Goal: Navigation & Orientation: Find specific page/section

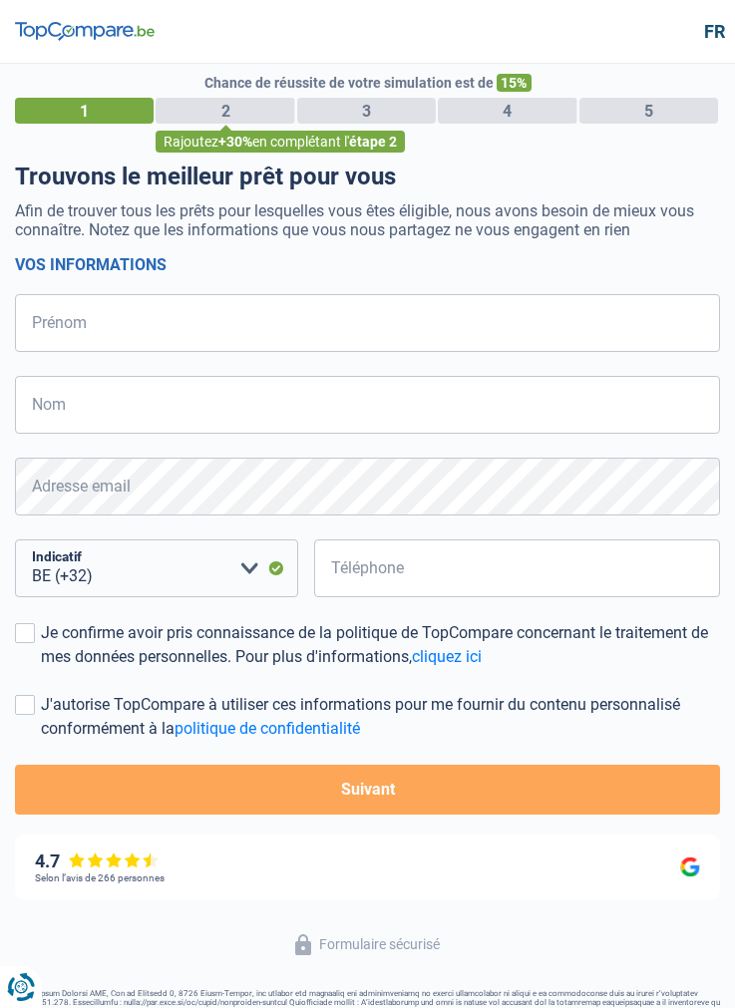
select select "32"
click at [124, 30] on img at bounding box center [85, 32] width 140 height 20
click at [82, 46] on header "Formulaire sécurisé fr" at bounding box center [367, 32] width 735 height 64
click at [77, 33] on img at bounding box center [85, 32] width 140 height 20
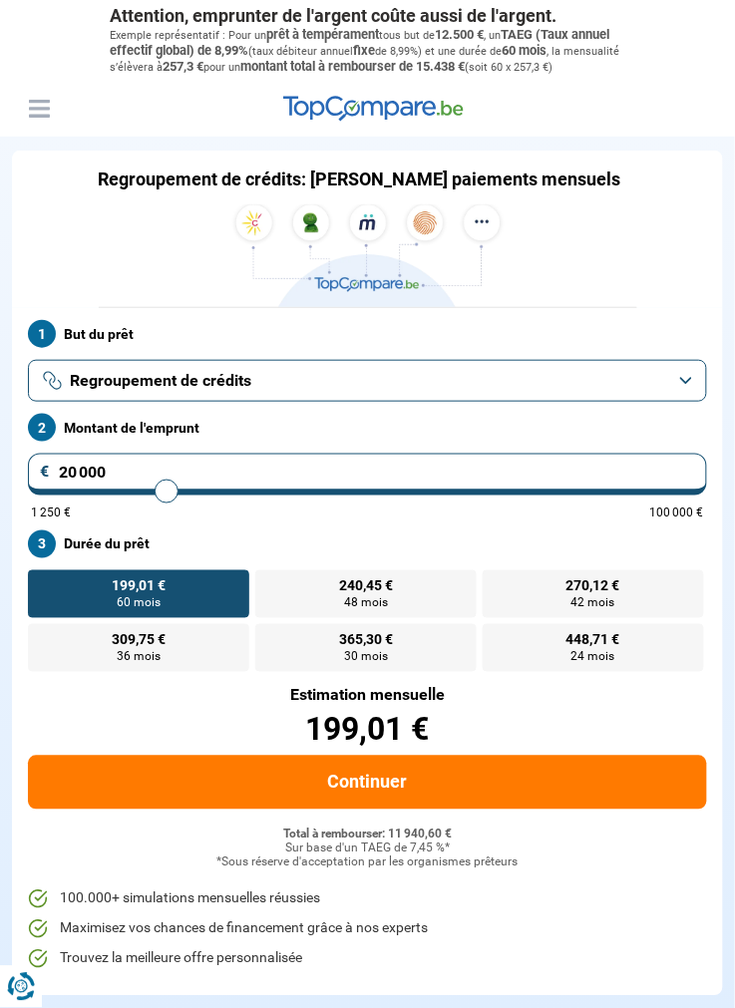
click at [35, 124] on button "Menu" at bounding box center [39, 109] width 30 height 30
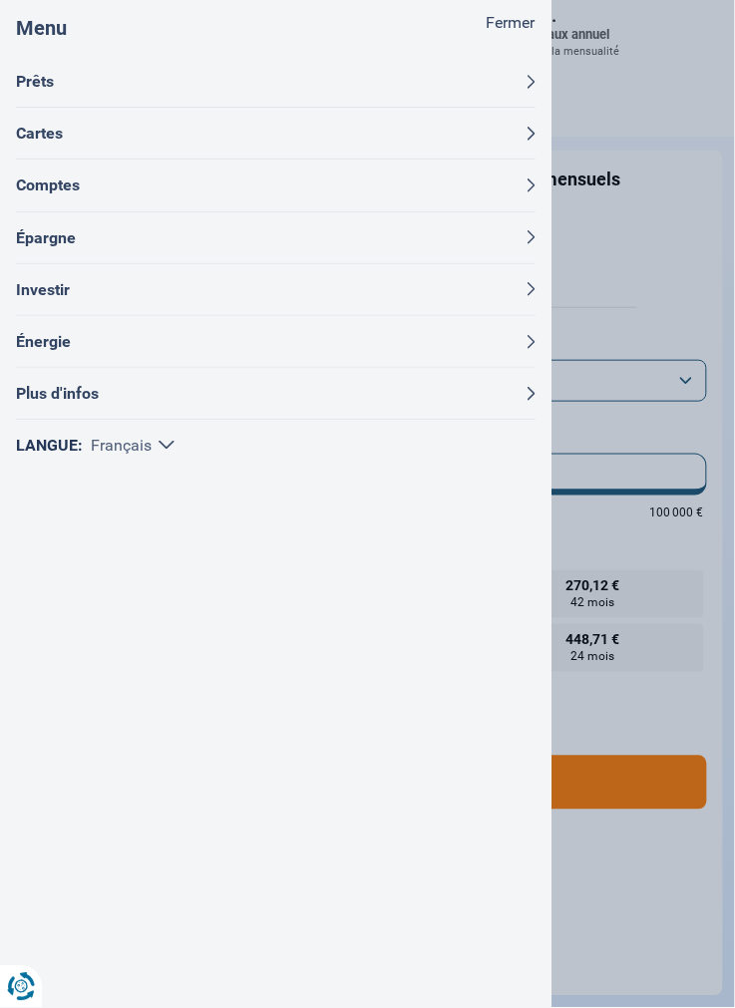
click at [38, 88] on button "Prêts" at bounding box center [275, 81] width 519 height 51
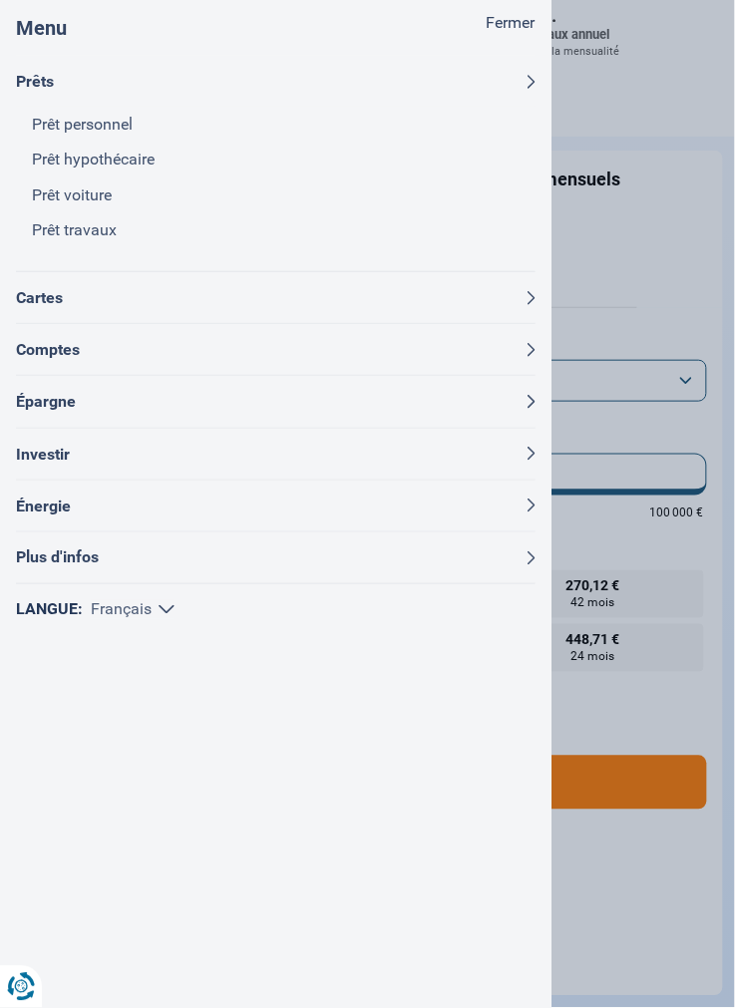
click at [42, 308] on button "Cartes" at bounding box center [275, 297] width 519 height 51
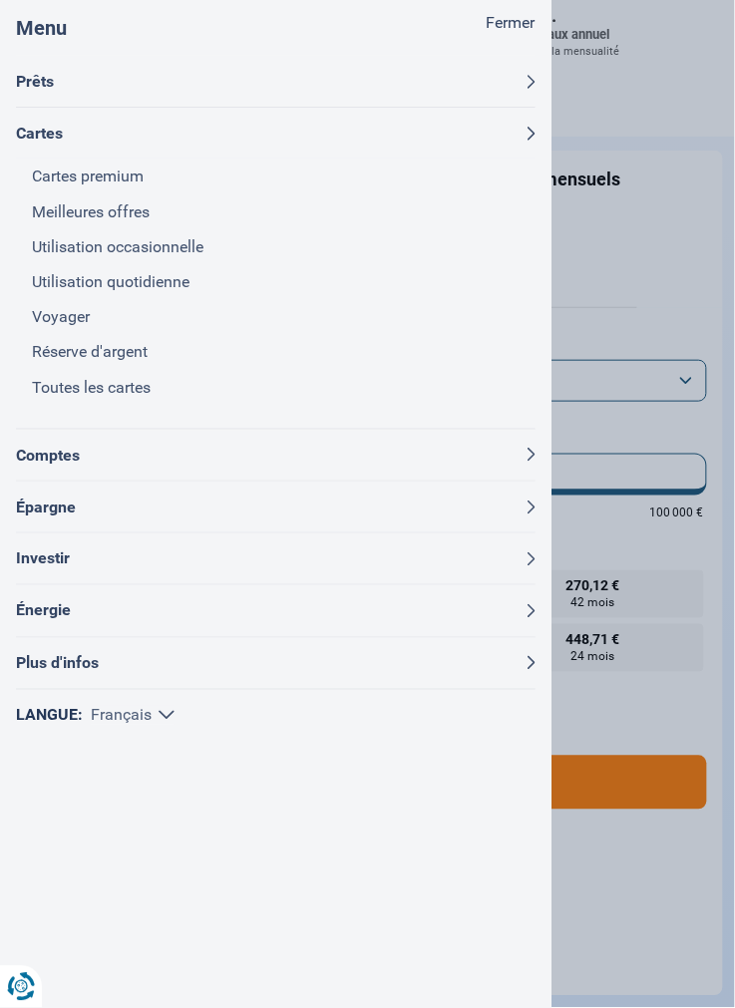
click at [33, 458] on button "Comptes" at bounding box center [275, 455] width 519 height 51
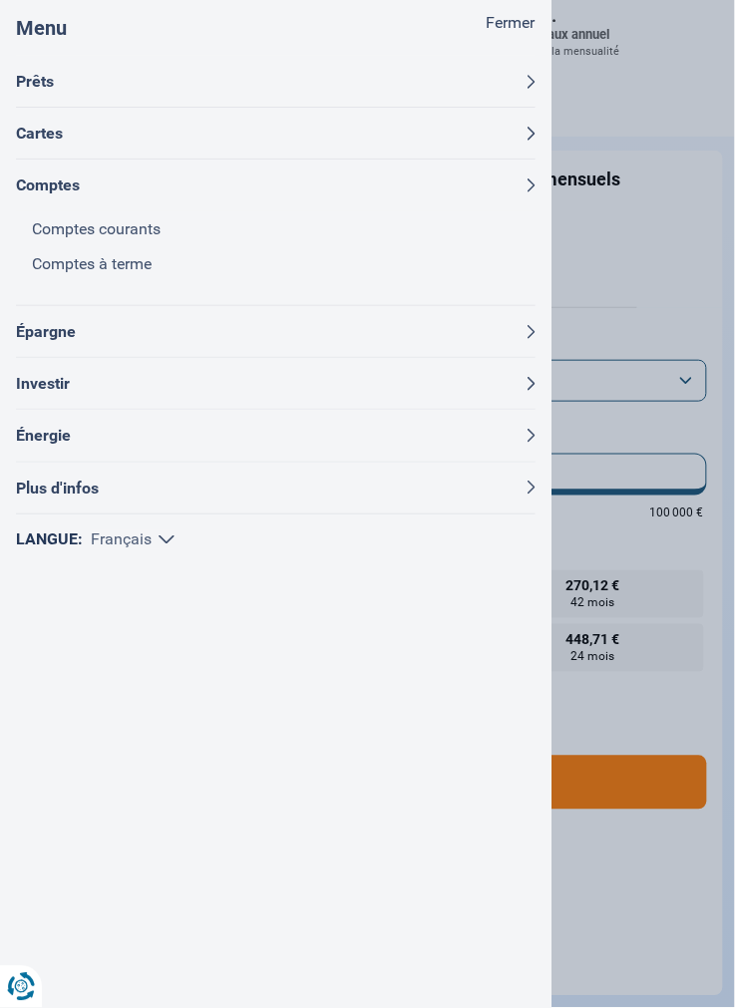
click at [21, 330] on button "Épargne" at bounding box center [275, 331] width 519 height 51
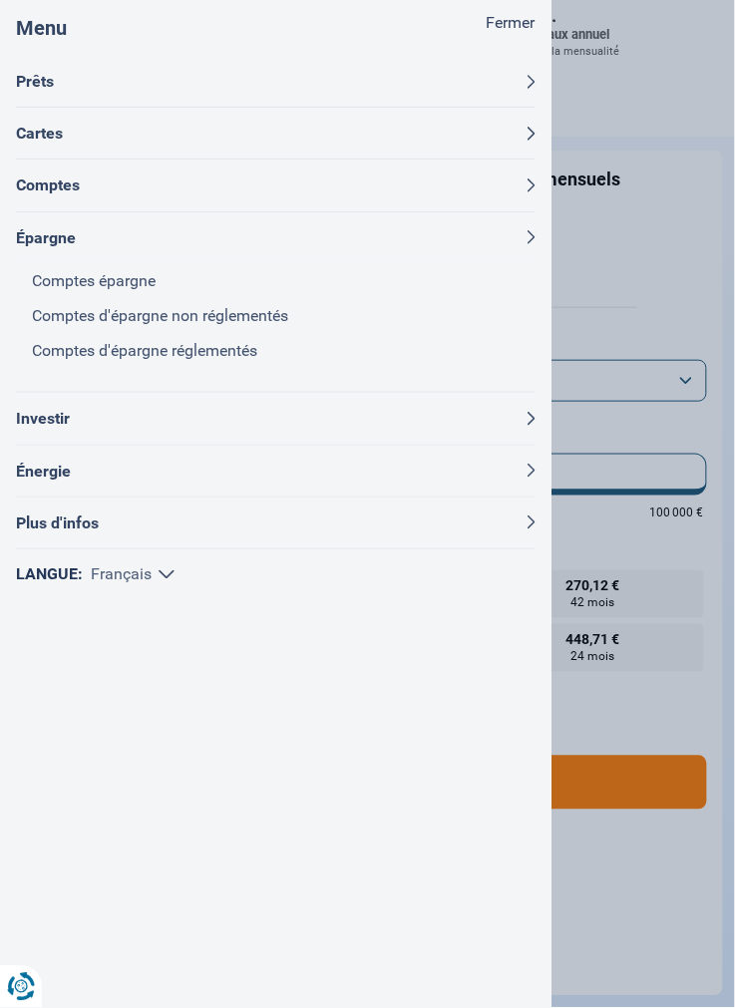
click at [35, 422] on button "Investir" at bounding box center [275, 418] width 519 height 51
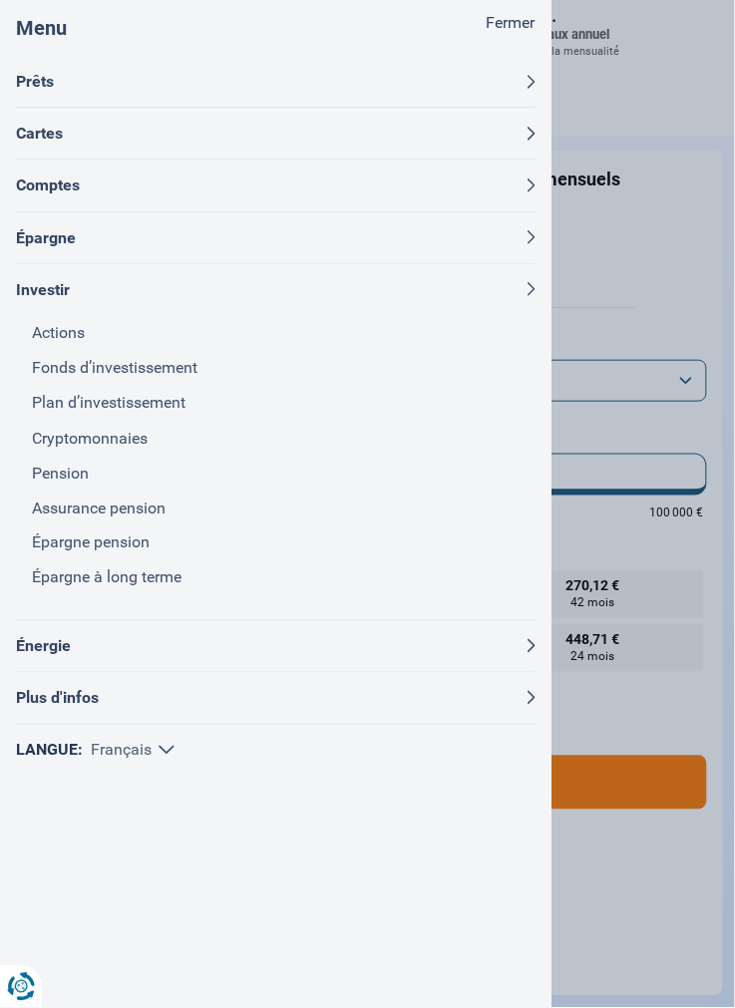
click at [32, 648] on button "Énergie" at bounding box center [275, 646] width 519 height 51
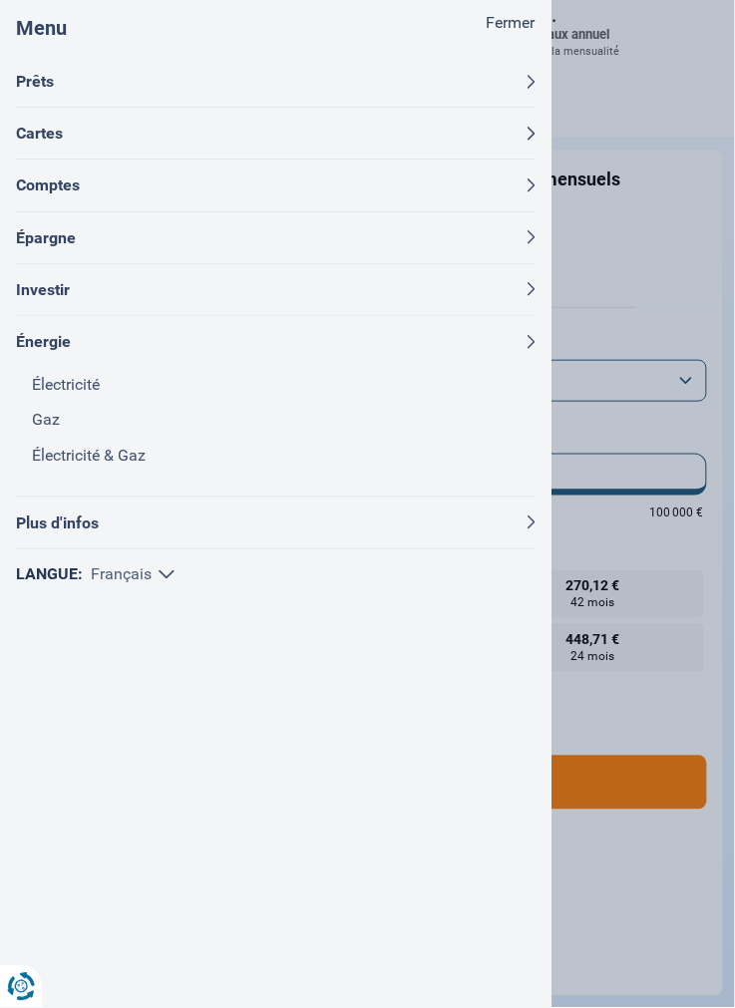
click at [39, 532] on button "Plus d'infos" at bounding box center [275, 522] width 519 height 51
click at [51, 512] on link "À propos" at bounding box center [283, 506] width 503 height 35
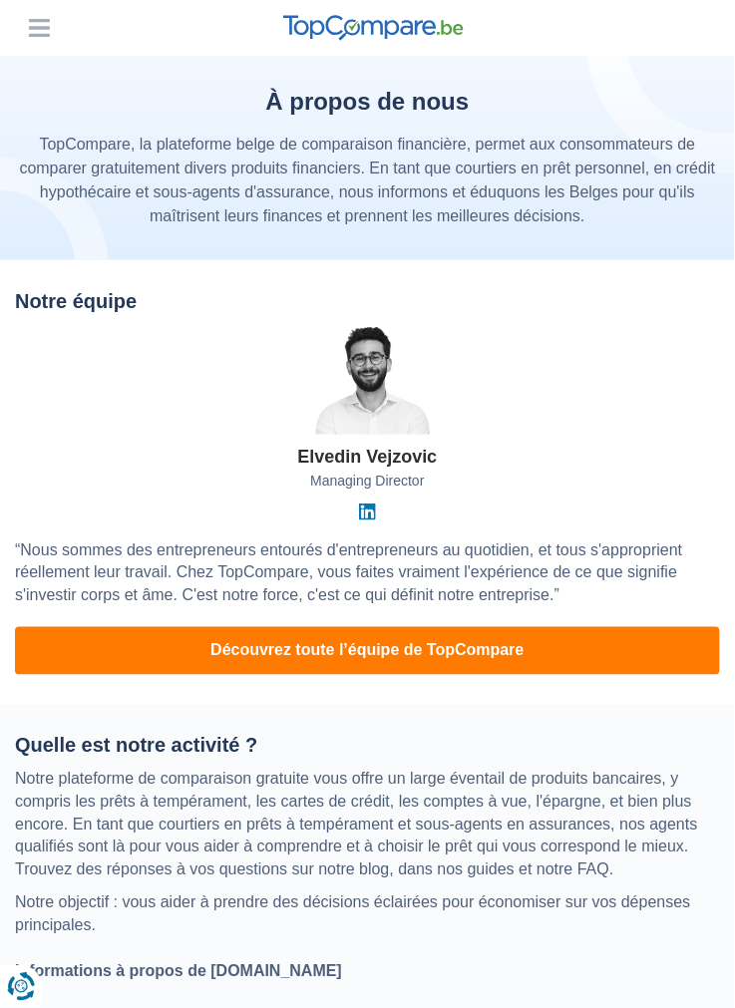
click at [33, 20] on button "Menu" at bounding box center [39, 28] width 30 height 30
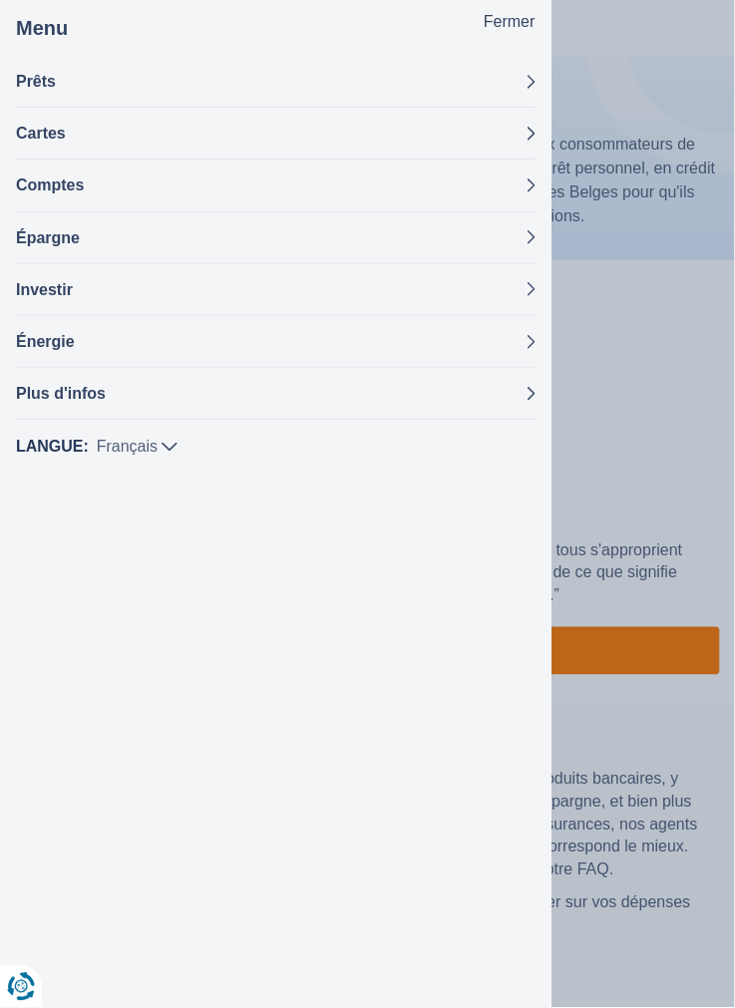
click at [35, 377] on button "Plus d'infos" at bounding box center [275, 393] width 519 height 51
click at [35, 471] on link "FAQ" at bounding box center [283, 472] width 503 height 35
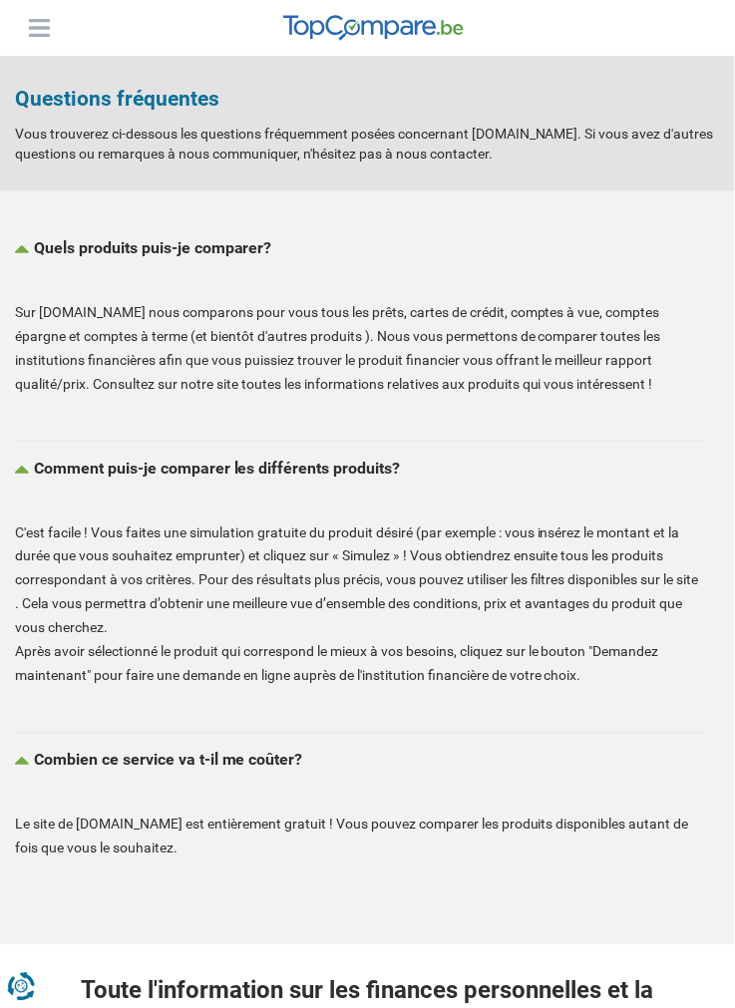
click at [45, 32] on button "Menu" at bounding box center [39, 28] width 30 height 30
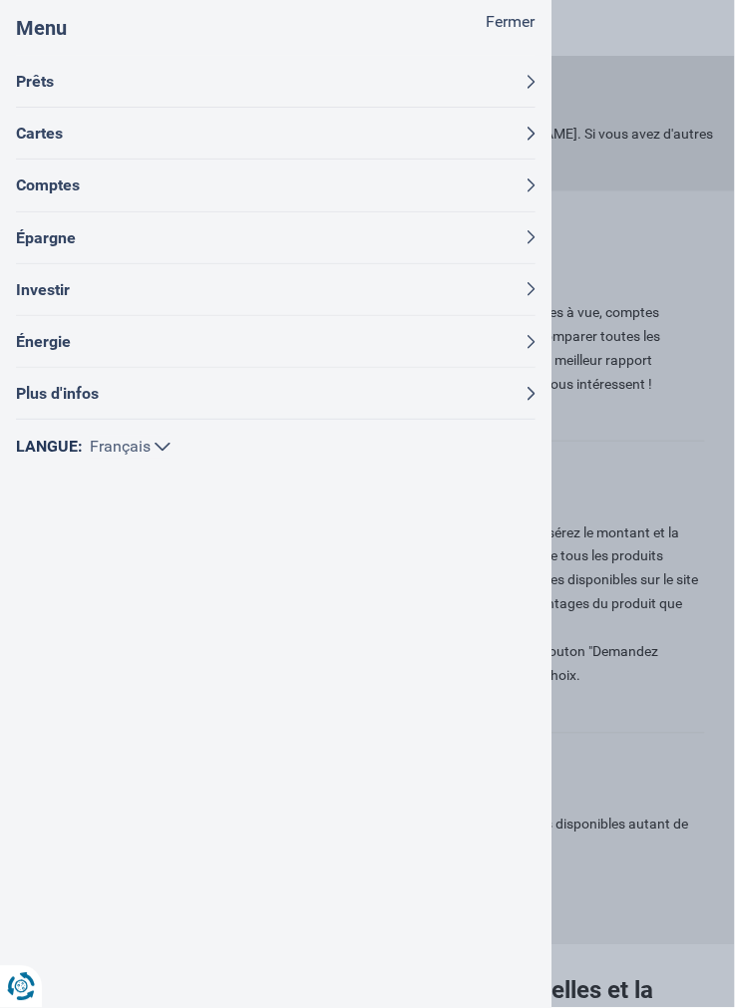
click at [98, 454] on select "Nederlands Français" at bounding box center [130, 447] width 81 height 23
click at [45, 452] on label "Langue:" at bounding box center [49, 447] width 67 height 23
click at [90, 452] on select "Nederlands Français" at bounding box center [130, 447] width 81 height 23
click at [41, 394] on button "Plus d'infos" at bounding box center [275, 393] width 519 height 51
click at [45, 440] on link "Blog" at bounding box center [283, 436] width 503 height 35
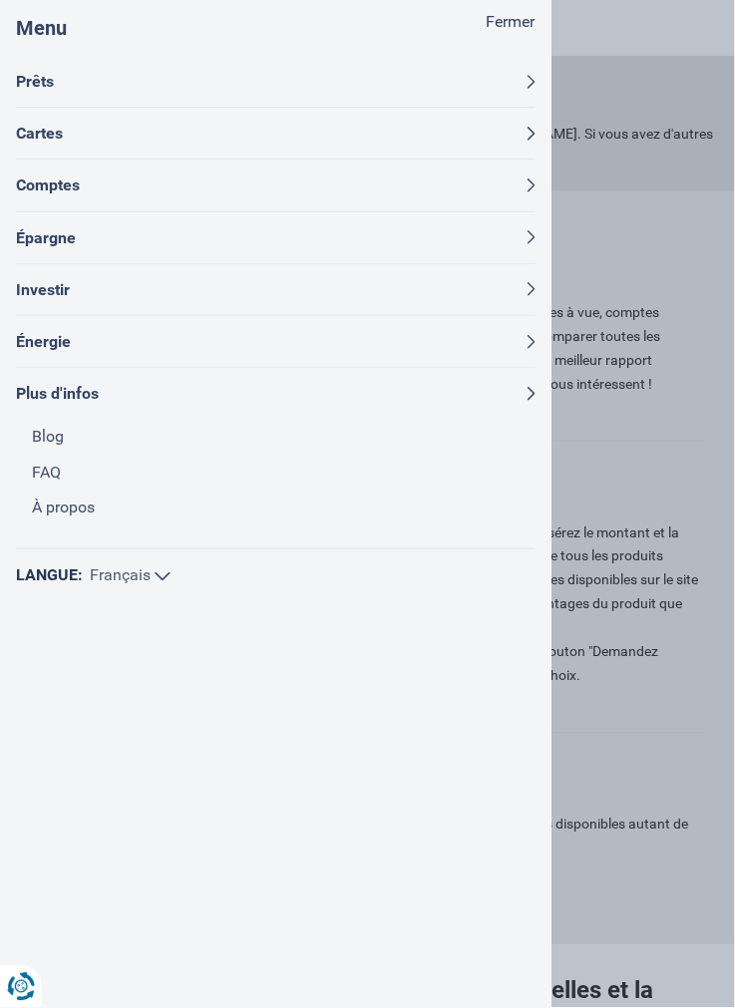
click at [35, 138] on button "Cartes" at bounding box center [275, 133] width 519 height 51
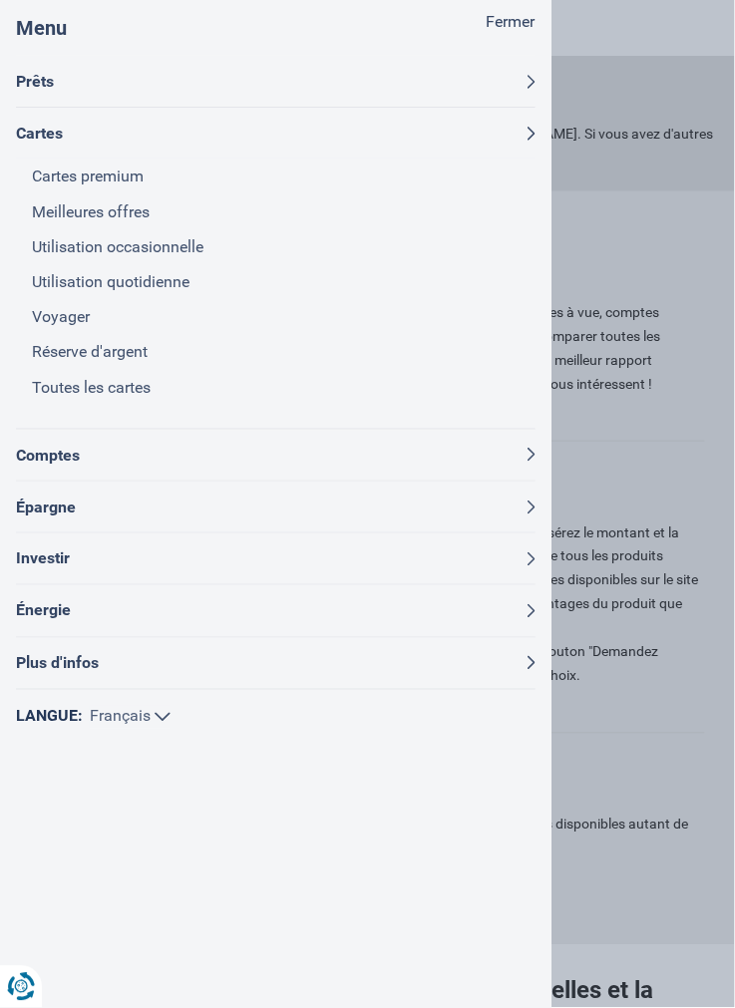
click at [23, 56] on button "Prêts" at bounding box center [275, 81] width 519 height 51
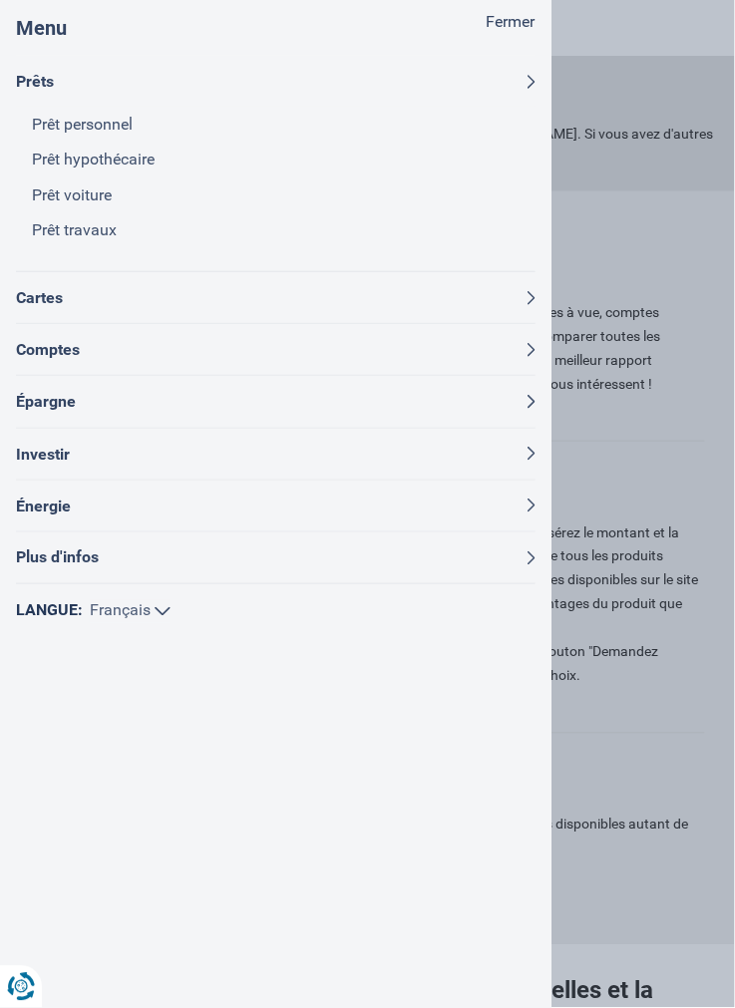
click at [27, 294] on button "Cartes" at bounding box center [275, 297] width 519 height 51
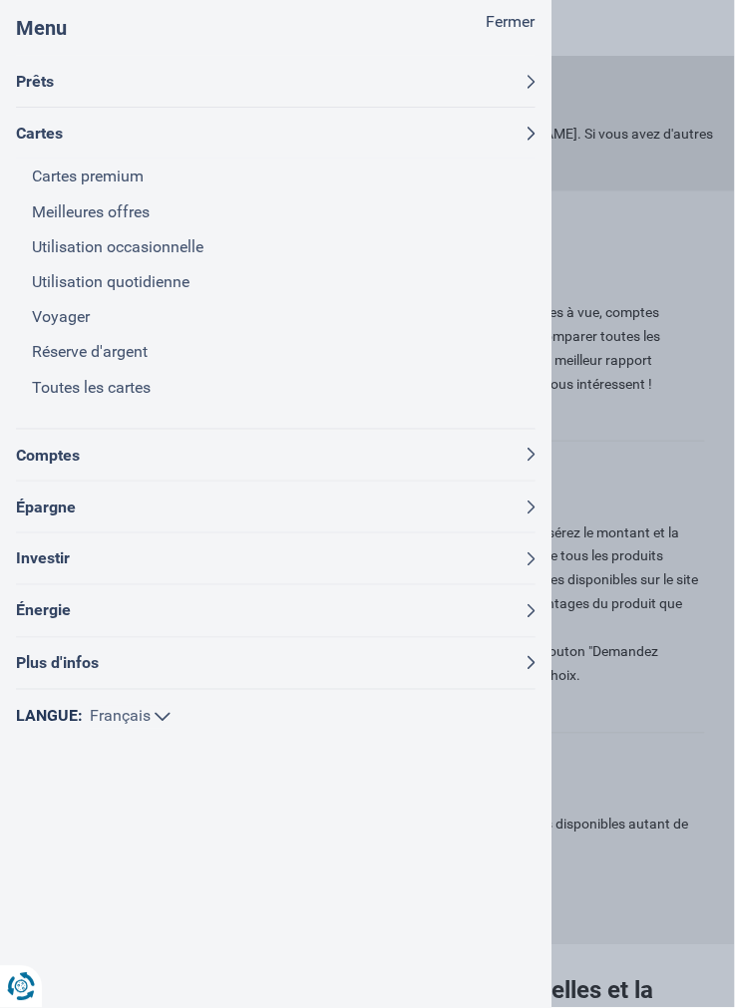
click at [40, 465] on button "Comptes" at bounding box center [275, 455] width 519 height 51
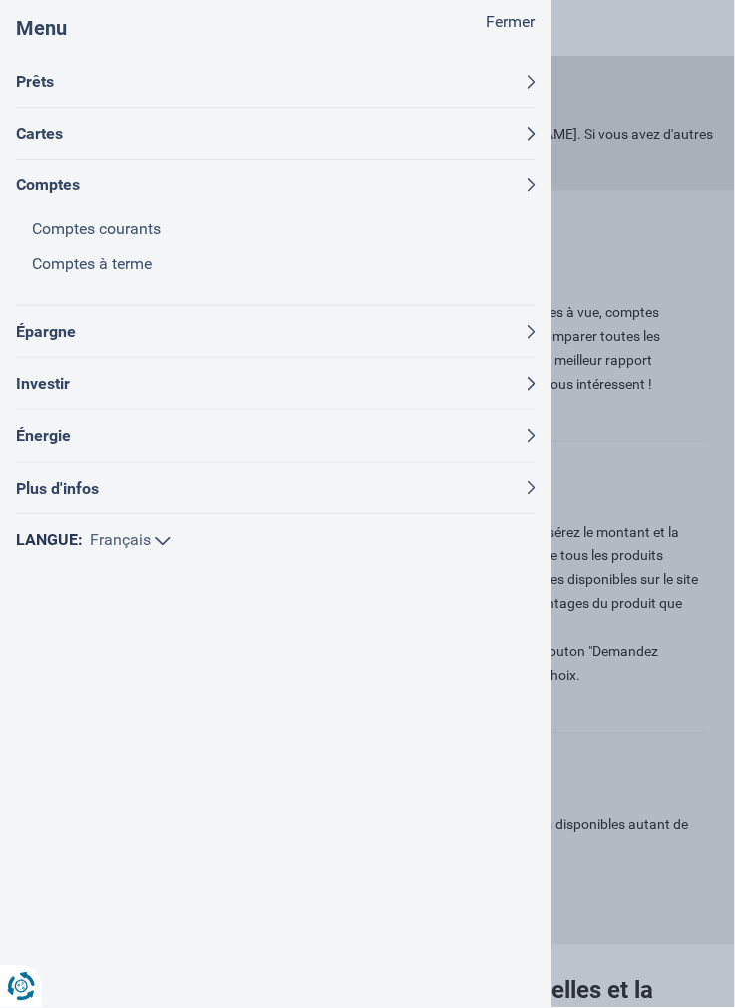
click at [56, 223] on link "Comptes courants" at bounding box center [283, 228] width 503 height 35
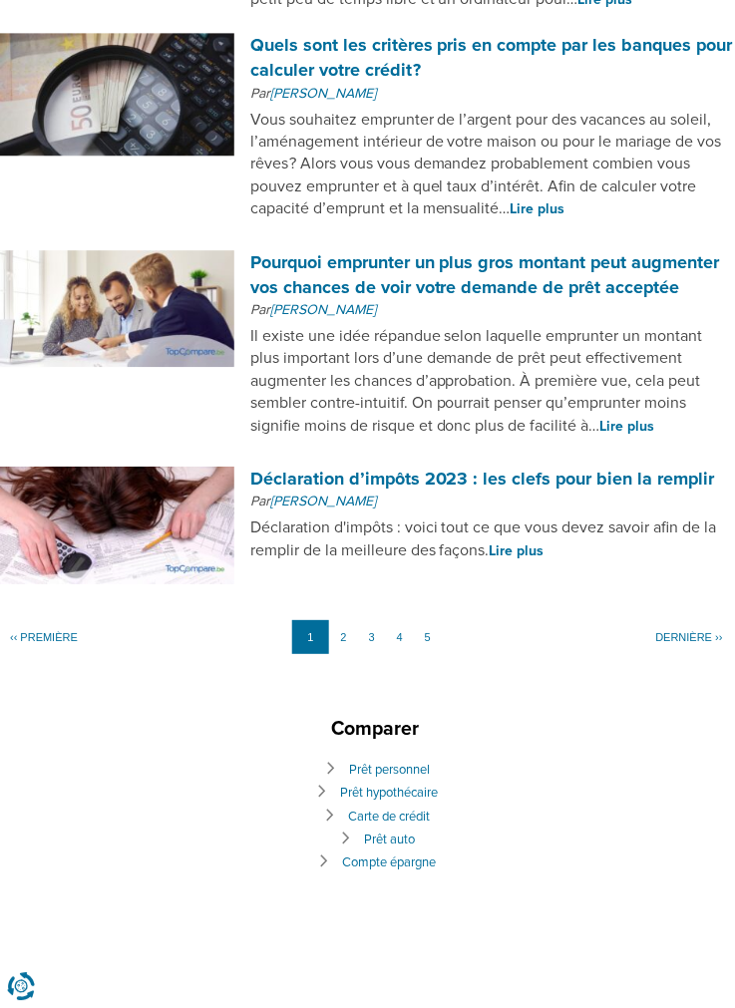
scroll to position [1715, 0]
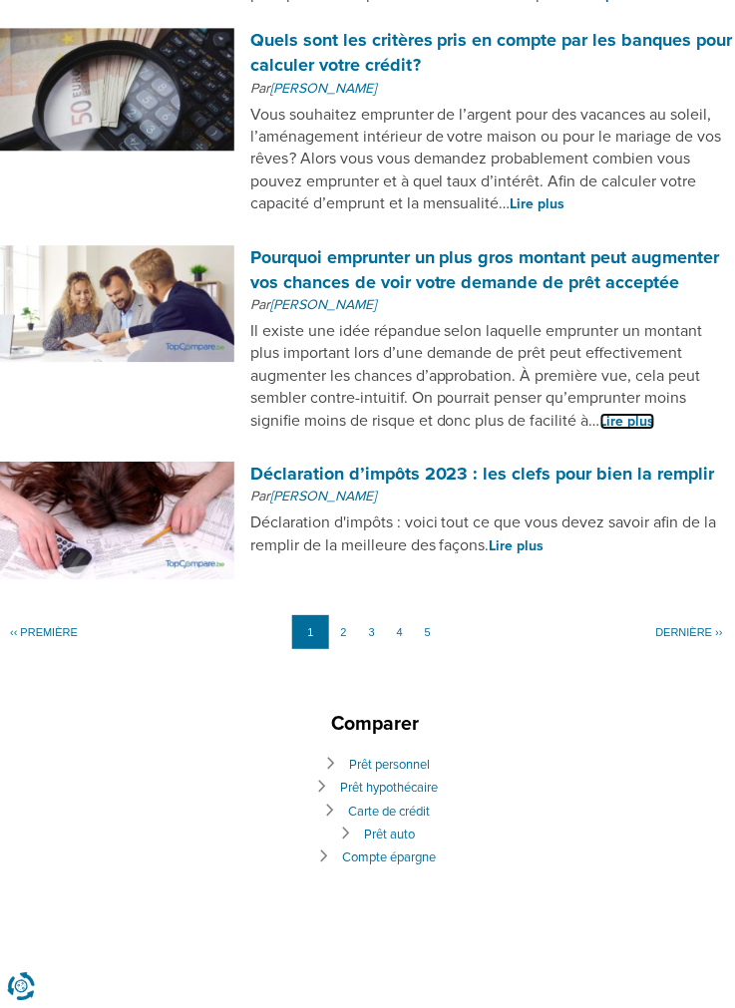
click at [600, 430] on link "Lire plus" at bounding box center [627, 421] width 55 height 17
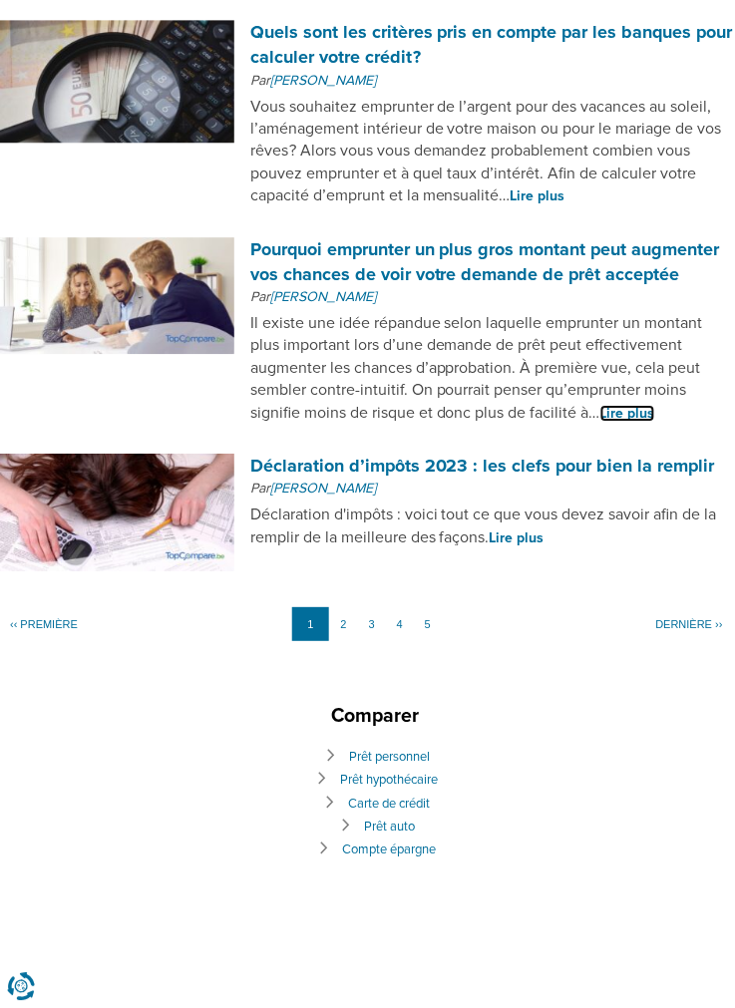
scroll to position [1810, 0]
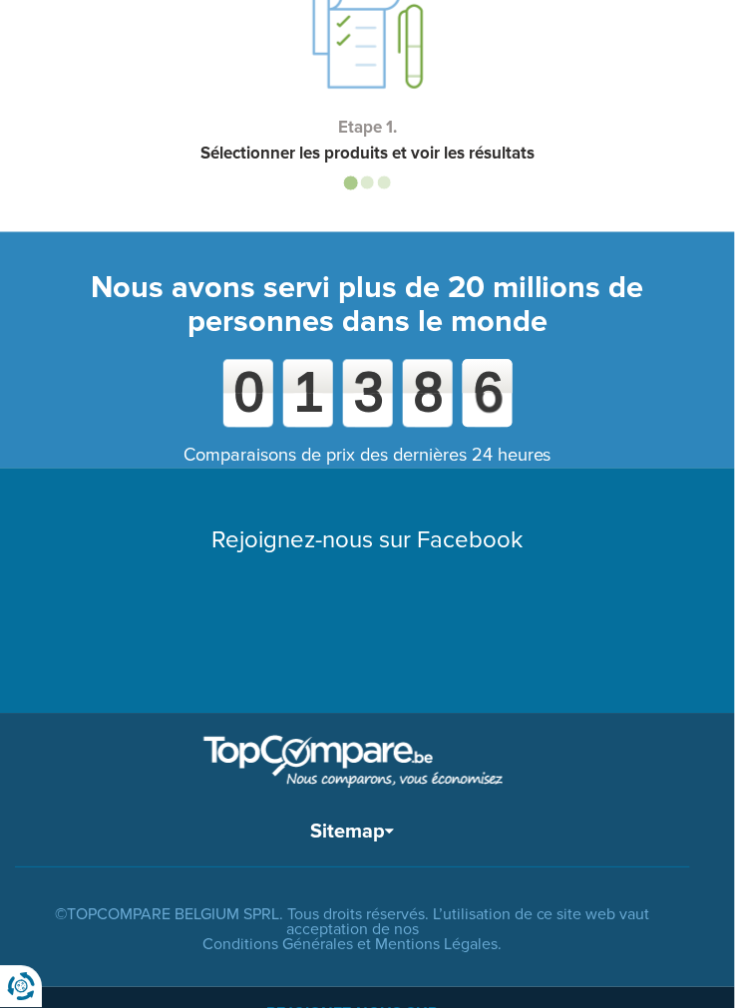
scroll to position [4667, 0]
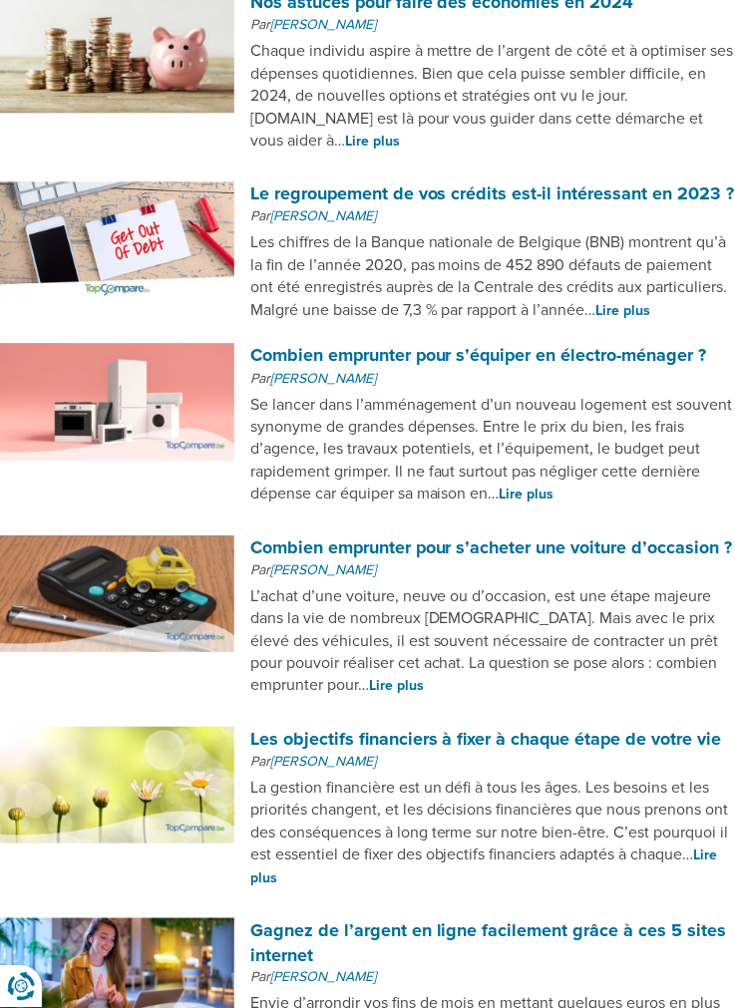
scroll to position [501, 0]
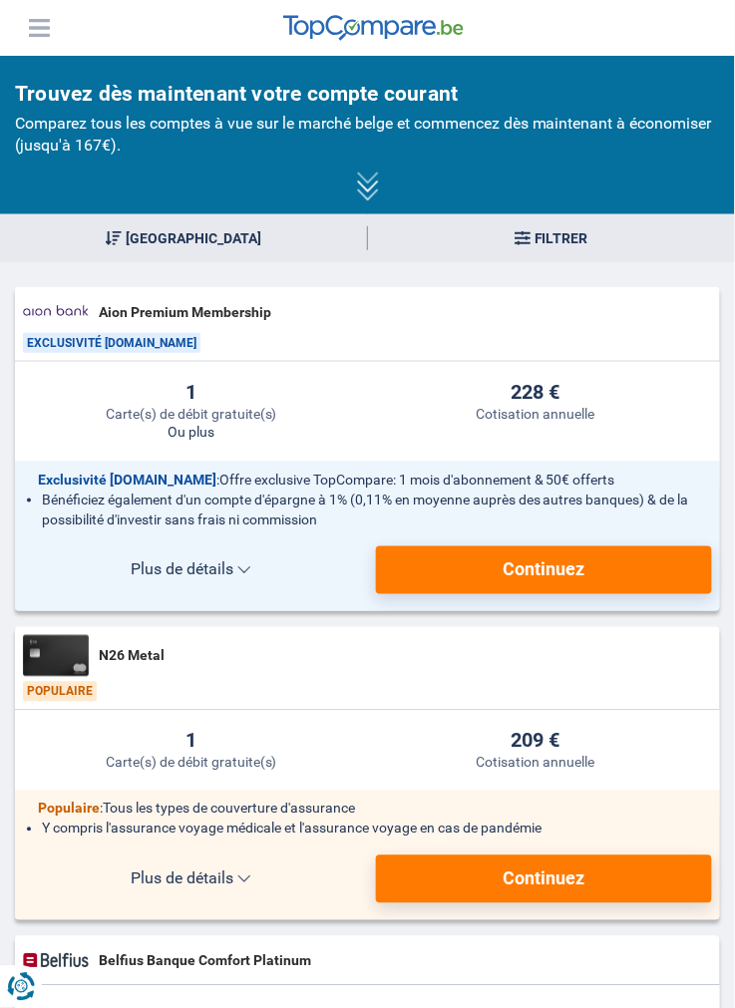
click at [39, 23] on button "Menu" at bounding box center [39, 28] width 30 height 30
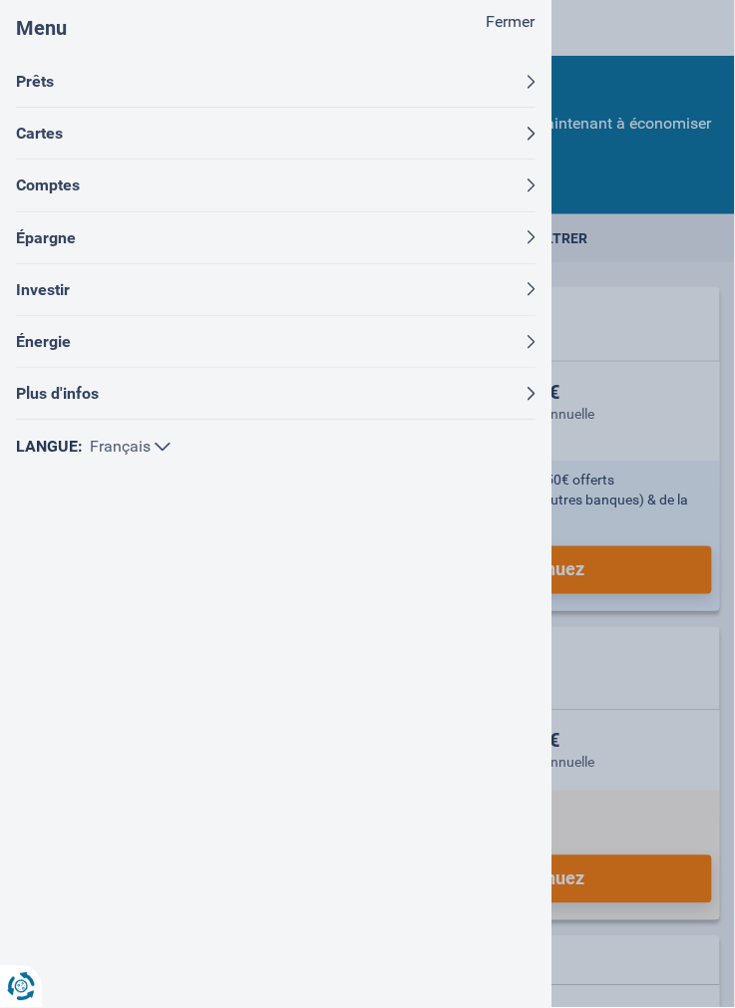
click at [32, 387] on button "Plus d'infos" at bounding box center [275, 393] width 519 height 51
click at [57, 505] on link "À propos" at bounding box center [283, 506] width 503 height 35
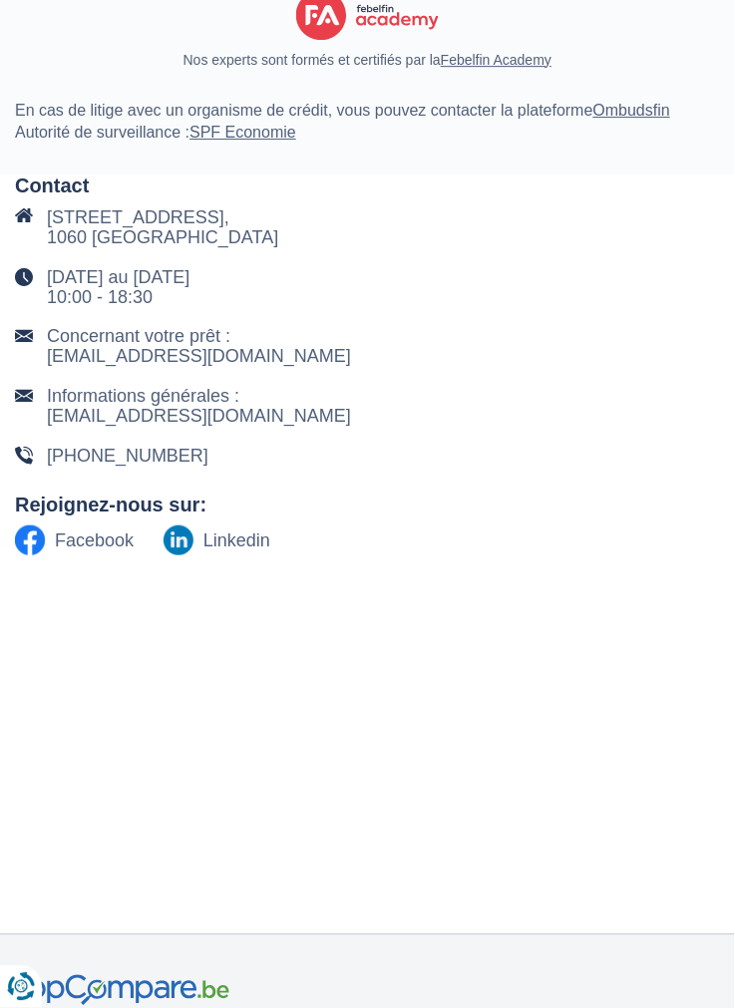
scroll to position [5493, 0]
